Goal: Find contact information: Find contact information

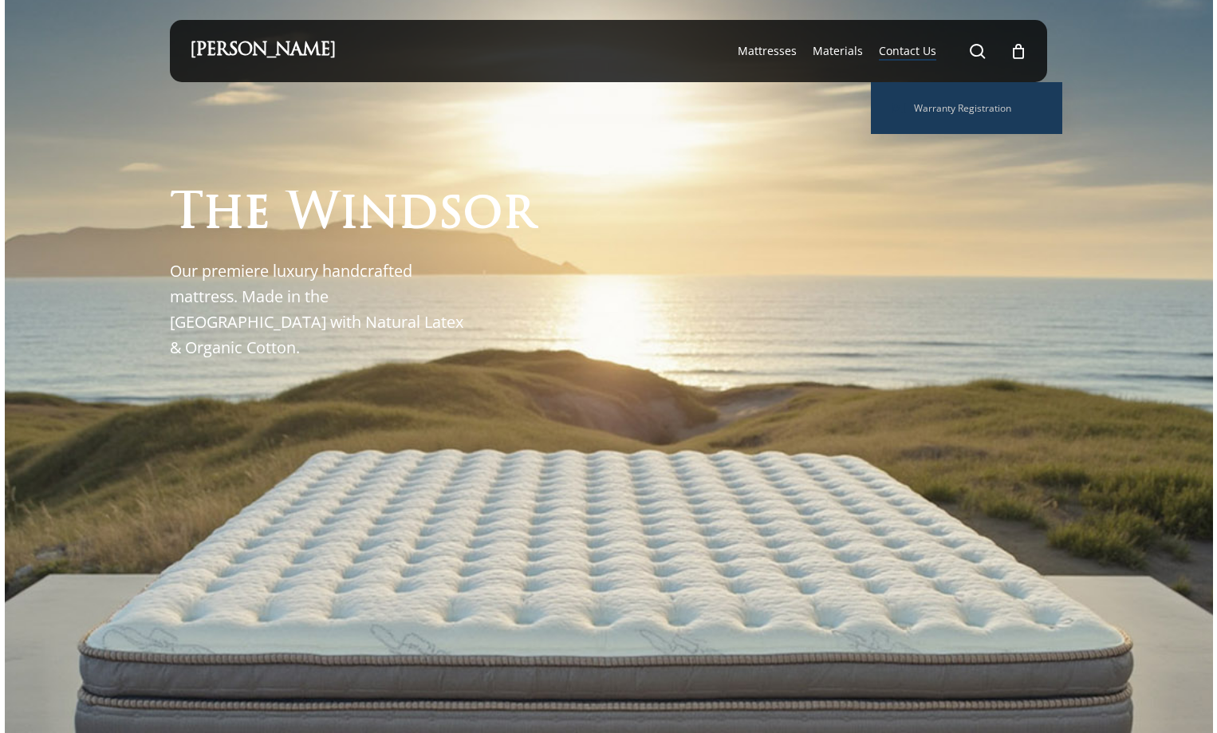
click at [923, 58] on span "Contact Us" at bounding box center [907, 50] width 57 height 15
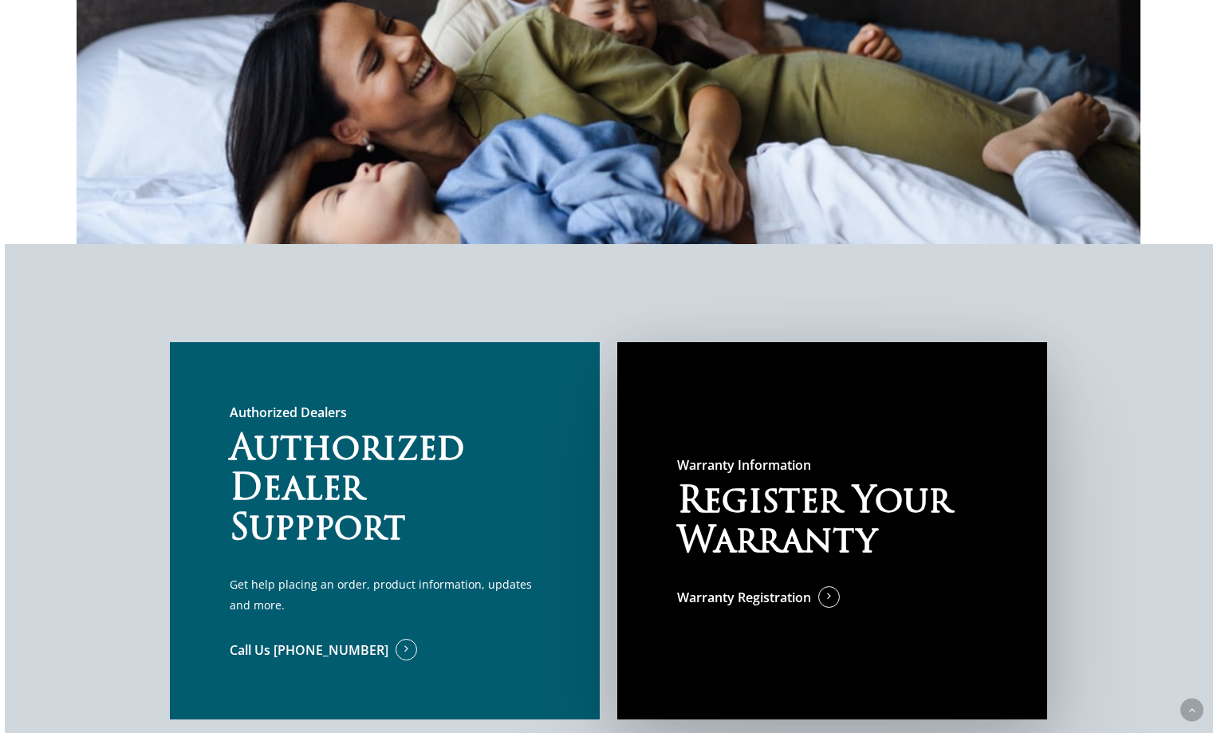
scroll to position [1117, 0]
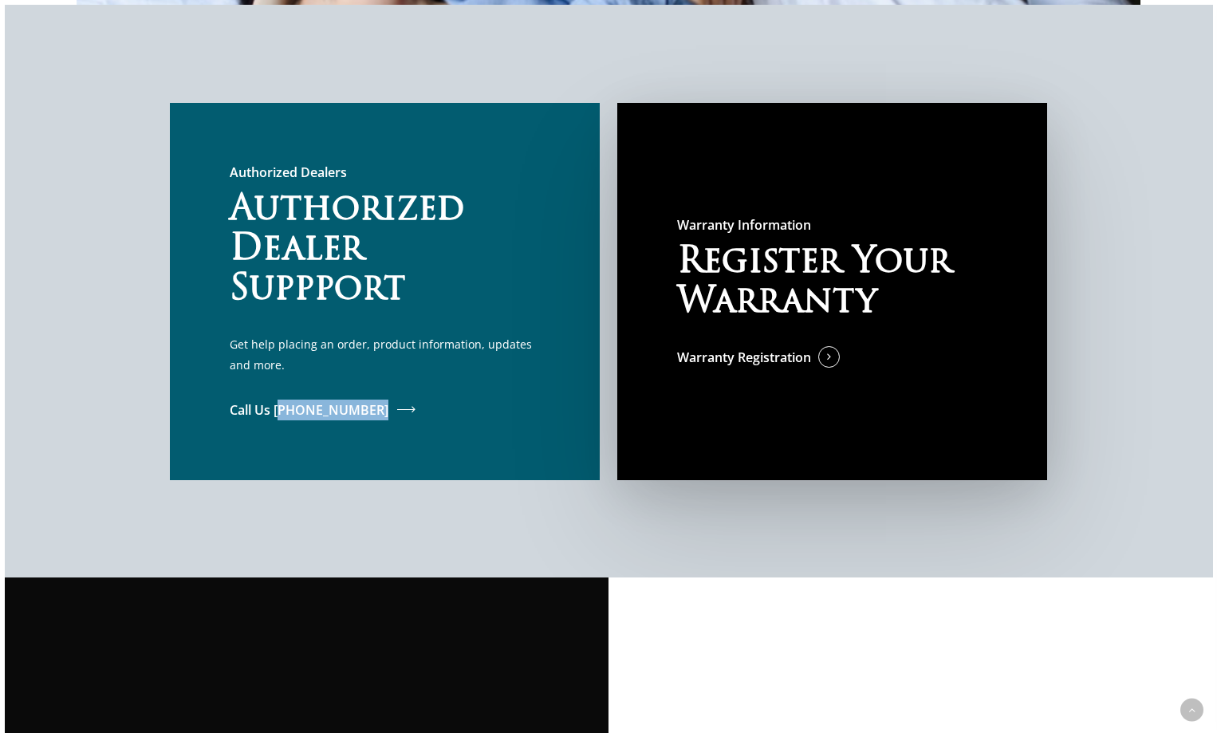
drag, startPoint x: 272, startPoint y: 433, endPoint x: 278, endPoint y: 414, distance: 20.2
click at [278, 414] on div "Authorized Dealers Authorized Dealer Suppport Get help placing an order, produc…" at bounding box center [385, 291] width 430 height 377
copy link "888) 727-1759"
click at [1137, 261] on div at bounding box center [609, 291] width 1209 height 573
click at [1135, 233] on div at bounding box center [609, 291] width 1209 height 573
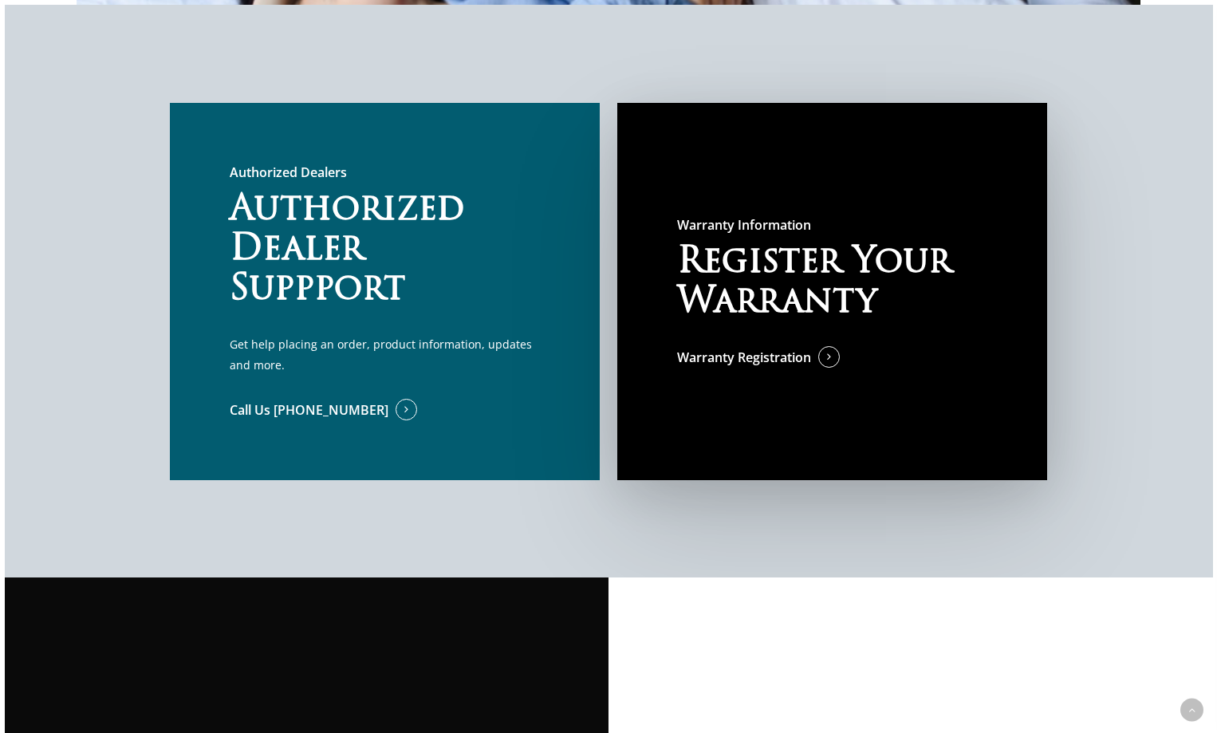
click at [1125, 237] on div at bounding box center [609, 291] width 1209 height 573
click at [1116, 239] on div at bounding box center [609, 291] width 1209 height 573
